Goal: Transaction & Acquisition: Download file/media

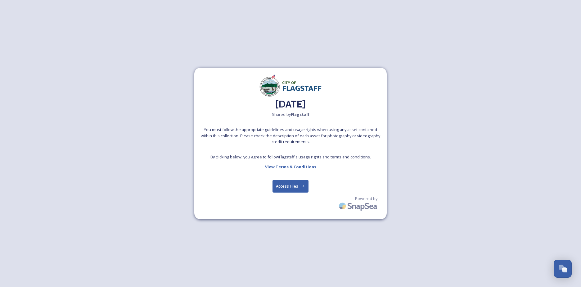
click at [289, 191] on button "Access Files" at bounding box center [290, 186] width 36 height 13
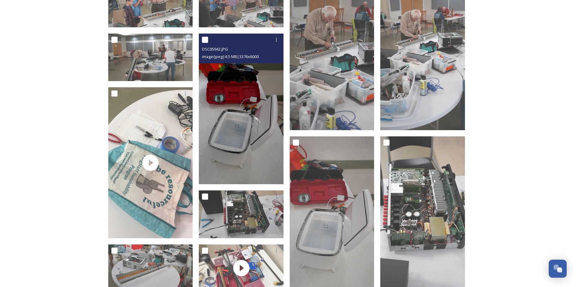
scroll to position [269, 0]
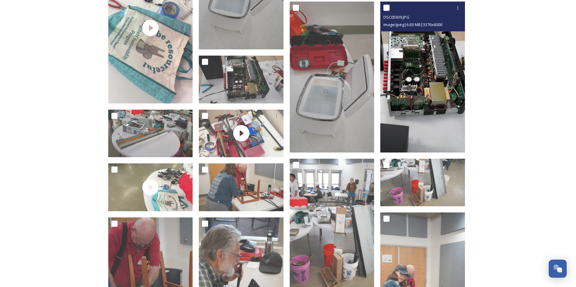
click at [416, 88] on img at bounding box center [422, 77] width 85 height 150
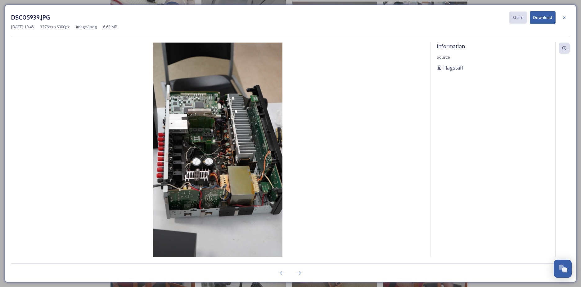
click at [543, 17] on button "Download" at bounding box center [543, 17] width 26 height 13
click at [565, 20] on div at bounding box center [564, 17] width 11 height 11
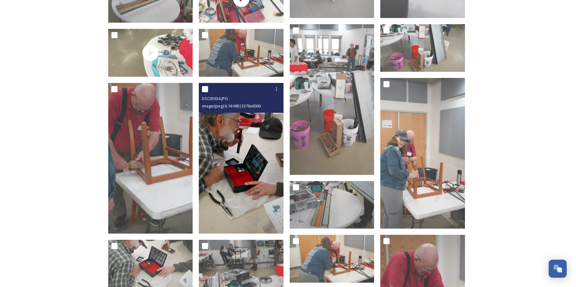
scroll to position [538, 0]
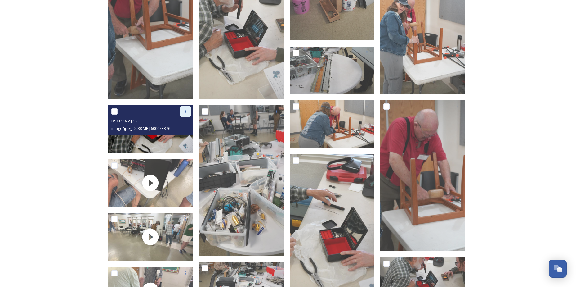
click at [187, 115] on div at bounding box center [185, 111] width 11 height 11
click at [177, 137] on span "Download" at bounding box center [178, 137] width 19 height 6
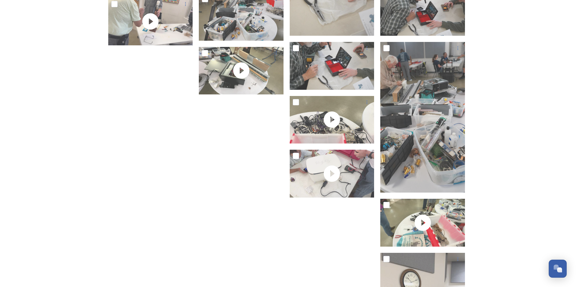
scroll to position [941, 0]
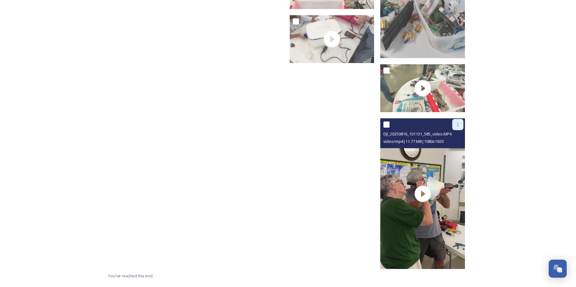
click at [457, 127] on div at bounding box center [457, 124] width 11 height 11
click at [453, 153] on div "Download" at bounding box center [450, 150] width 25 height 12
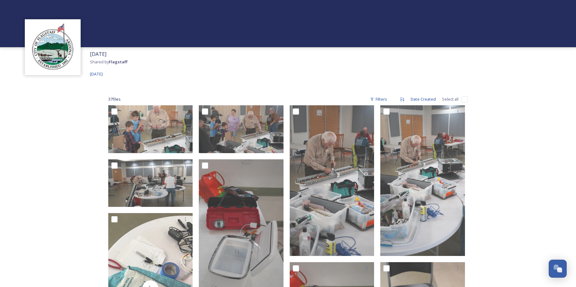
scroll to position [0, 0]
